Goal: Task Accomplishment & Management: Use online tool/utility

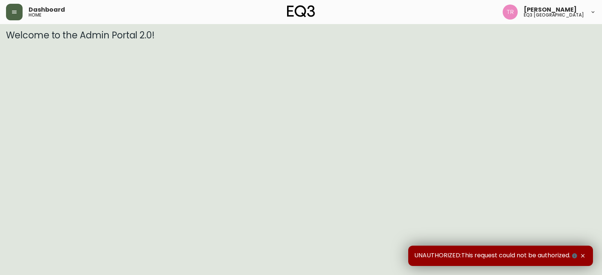
click at [19, 15] on button "button" at bounding box center [14, 12] width 17 height 17
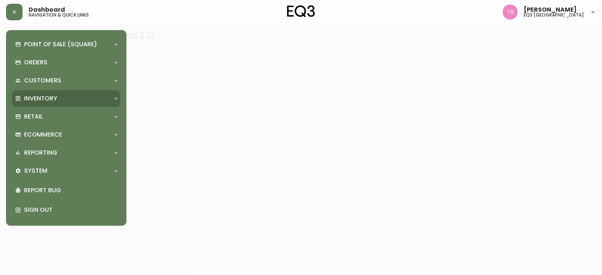
click at [46, 98] on p "Inventory" at bounding box center [40, 99] width 33 height 8
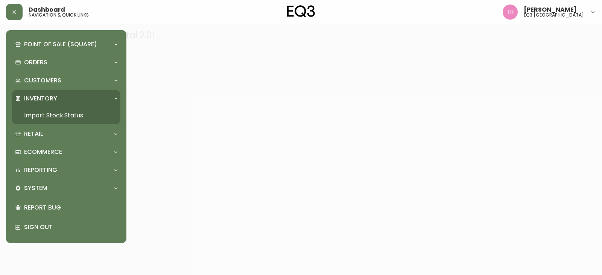
drag, startPoint x: 66, startPoint y: 112, endPoint x: 142, endPoint y: 102, distance: 77.0
click at [66, 113] on link "Import Stock Status" at bounding box center [66, 115] width 108 height 17
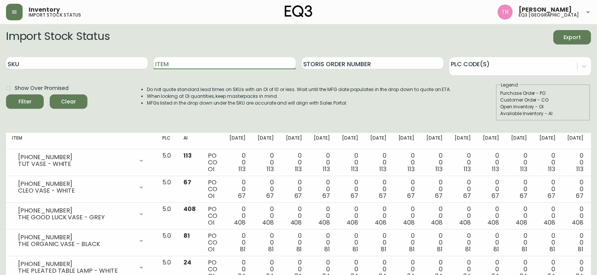
click at [174, 66] on input "Item" at bounding box center [225, 63] width 142 height 12
type input "[PERSON_NAME]"
click at [6, 95] on button "Filter" at bounding box center [25, 102] width 38 height 14
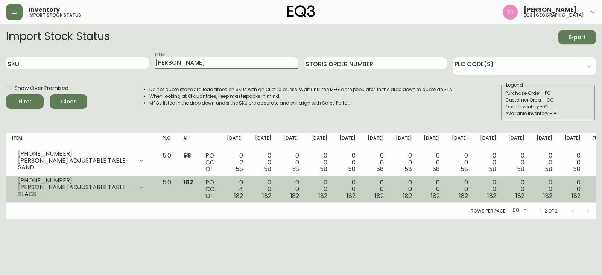
click at [6, 95] on button "Filter" at bounding box center [25, 102] width 38 height 14
